Goal: Information Seeking & Learning: Understand process/instructions

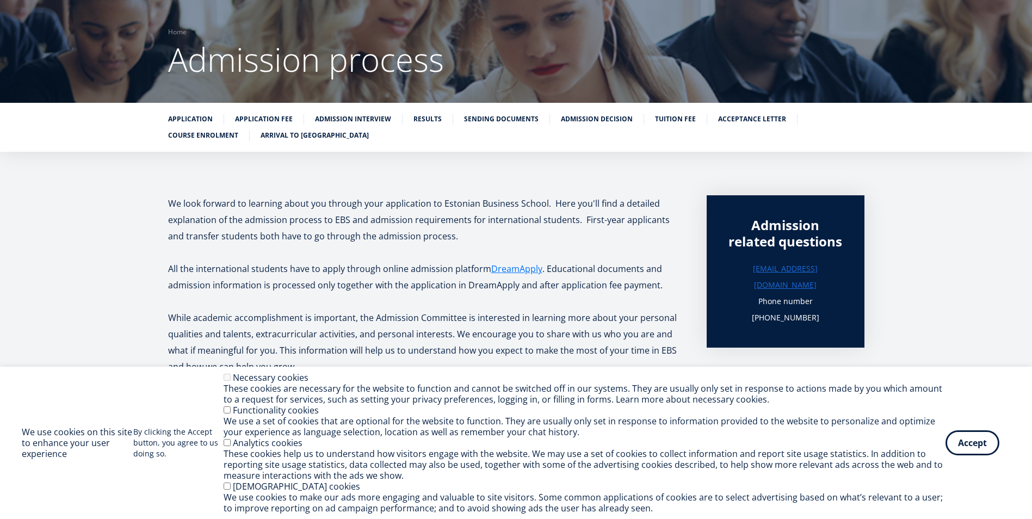
scroll to position [73, 0]
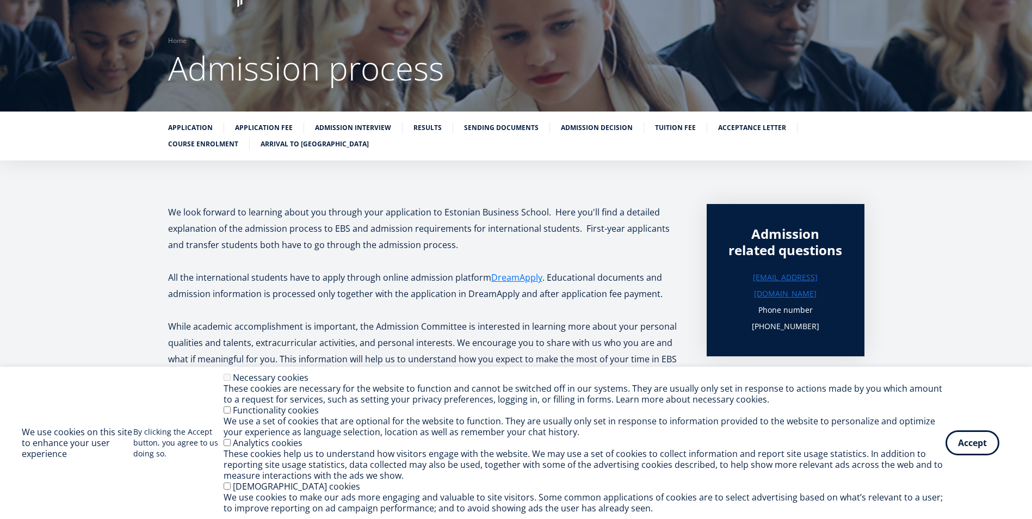
scroll to position [63, 0]
click at [269, 128] on link "Application fee" at bounding box center [264, 126] width 58 height 11
